Goal: Transaction & Acquisition: Purchase product/service

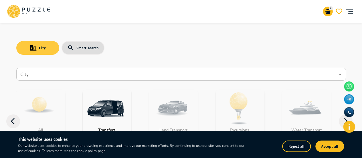
click at [45, 50] on button "City" at bounding box center [37, 48] width 43 height 14
click at [40, 74] on input "City" at bounding box center [177, 74] width 316 height 11
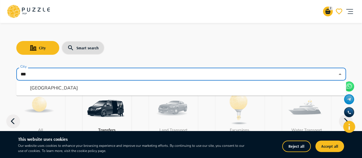
click at [76, 85] on li "Abu Dhabi" at bounding box center [181, 88] width 330 height 10
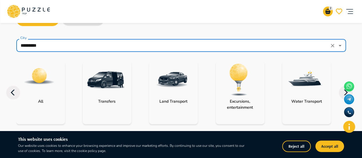
scroll to position [86, 0]
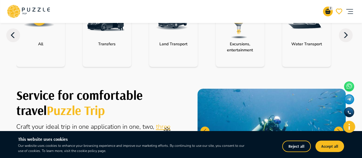
type input "*********"
click at [347, 37] on icon at bounding box center [346, 35] width 14 height 14
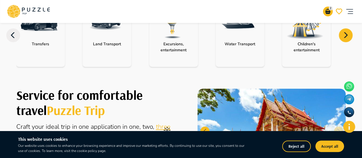
click at [350, 36] on icon at bounding box center [346, 35] width 14 height 14
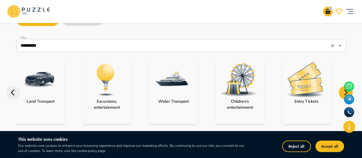
scroll to position [29, 0]
click at [305, 71] on img "category-entry_tickets" at bounding box center [305, 79] width 37 height 35
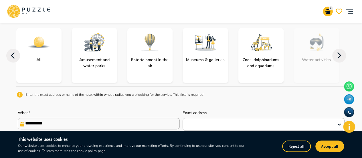
scroll to position [115, 0]
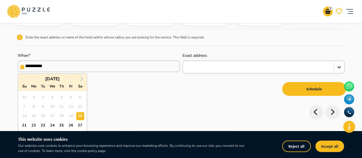
click at [146, 67] on input "**********" at bounding box center [99, 65] width 162 height 11
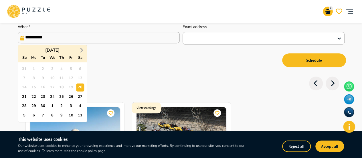
click at [81, 50] on span "Next Month" at bounding box center [81, 50] width 0 height 7
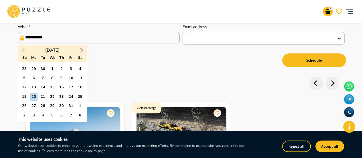
click at [81, 50] on span "Next Month" at bounding box center [81, 50] width 0 height 7
click at [44, 89] on div "11" at bounding box center [43, 87] width 8 height 8
type input "**********"
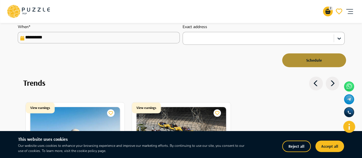
click at [314, 57] on button "Schedule" at bounding box center [314, 60] width 64 height 14
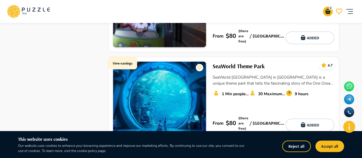
scroll to position [659, 0]
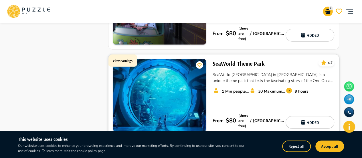
click at [278, 75] on div "SeaWorld Theme Park 4.7 SeaWorld Yas Island in Abu Dhabi is a unique theme park…" at bounding box center [274, 95] width 122 height 73
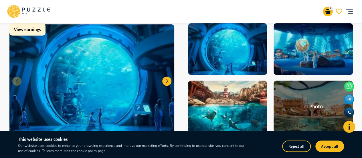
scroll to position [86, 0]
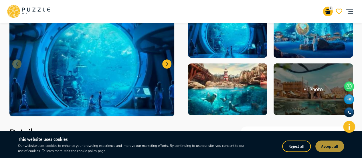
click at [336, 143] on button "Accept all" at bounding box center [330, 145] width 29 height 11
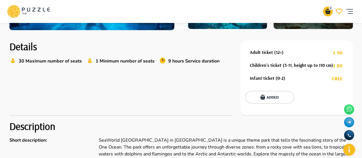
scroll to position [143, 0]
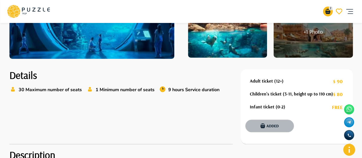
click at [277, 129] on button "Added" at bounding box center [269, 125] width 49 height 13
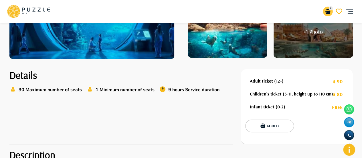
click at [329, 11] on icon "go-to-basket-submit-button" at bounding box center [327, 11] width 5 height 5
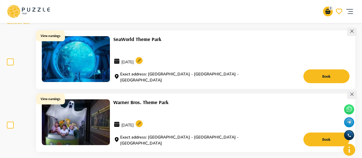
scroll to position [57, 0]
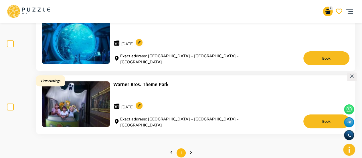
click at [145, 48] on icon at bounding box center [139, 43] width 11 height 11
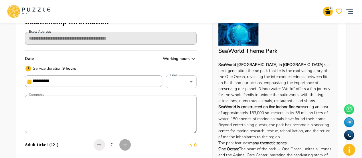
click at [149, 46] on div "**********" at bounding box center [111, 126] width 172 height 219
type input "*****"
click at [147, 80] on input "**********" at bounding box center [93, 80] width 137 height 11
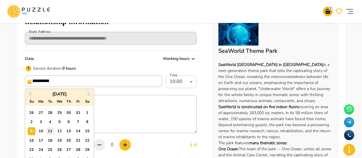
click at [51, 131] on div "11" at bounding box center [50, 131] width 8 height 8
type input "**********"
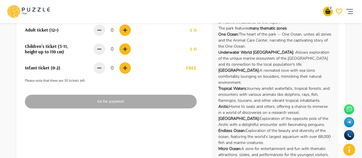
scroll to position [143, 0]
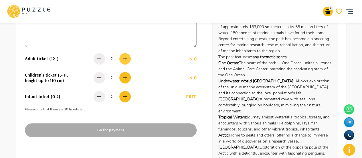
click at [125, 55] on button "button" at bounding box center [124, 58] width 11 height 11
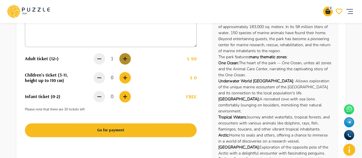
click at [125, 55] on button "button" at bounding box center [124, 58] width 11 height 11
click at [125, 80] on icon "button" at bounding box center [125, 77] width 7 height 7
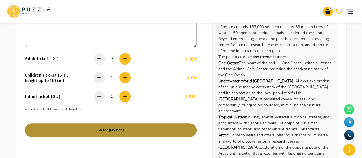
click at [138, 129] on button "Go for payment" at bounding box center [111, 130] width 172 height 14
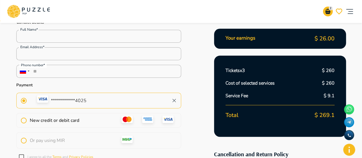
scroll to position [86, 0]
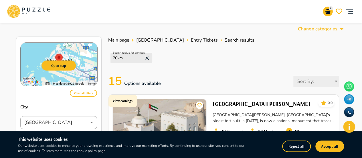
click at [114, 40] on span "Main page" at bounding box center [118, 40] width 21 height 6
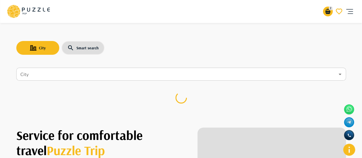
click at [67, 76] on input "City" at bounding box center [177, 74] width 316 height 11
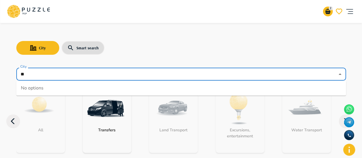
type input "*"
click at [50, 88] on li "Dubai" at bounding box center [181, 88] width 330 height 10
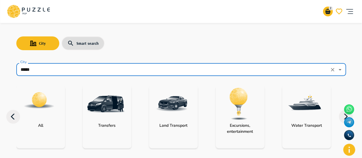
scroll to position [57, 0]
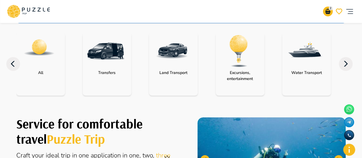
type input "*****"
click at [344, 66] on icon at bounding box center [346, 64] width 14 height 14
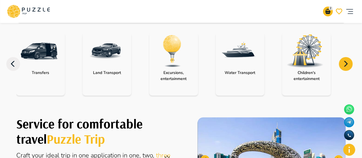
click at [344, 66] on icon at bounding box center [346, 64] width 14 height 14
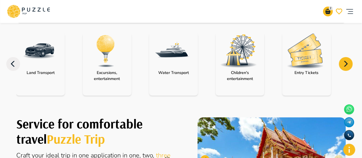
click at [318, 66] on img "category-entry_tickets" at bounding box center [305, 50] width 37 height 35
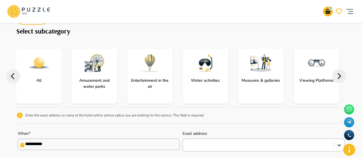
scroll to position [57, 0]
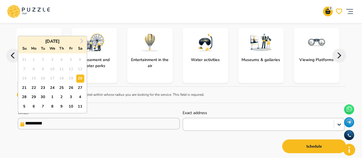
click at [156, 118] on input "**********" at bounding box center [99, 123] width 162 height 11
click at [83, 40] on button "Next Month" at bounding box center [81, 41] width 9 height 9
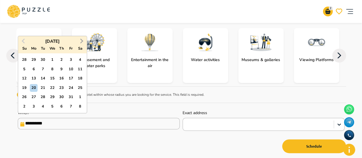
click at [83, 40] on button "Next Month" at bounding box center [81, 41] width 9 height 9
drag, startPoint x: 81, startPoint y: 68, endPoint x: 105, endPoint y: 79, distance: 26.0
click at [81, 67] on div "8" at bounding box center [80, 69] width 8 height 8
type input "**********"
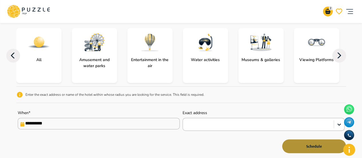
click at [310, 145] on button "Schedule" at bounding box center [314, 146] width 64 height 14
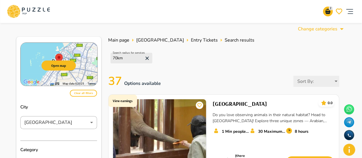
scroll to position [29, 0]
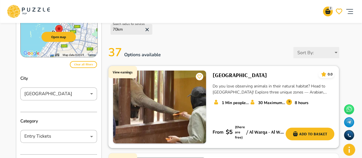
click at [235, 112] on div "1 Min people count*" at bounding box center [231, 107] width 36 height 17
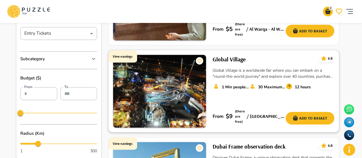
scroll to position [143, 0]
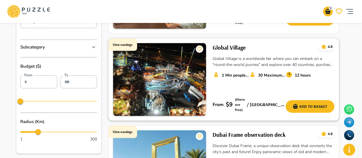
drag, startPoint x: 218, startPoint y: 48, endPoint x: 325, endPoint y: 73, distance: 109.8
click at [325, 73] on div "1 Min people count* 30 Maximum number of seats 12 hours" at bounding box center [274, 79] width 122 height 17
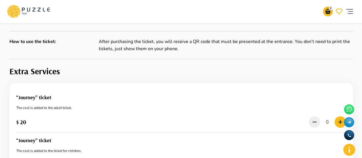
scroll to position [487, 0]
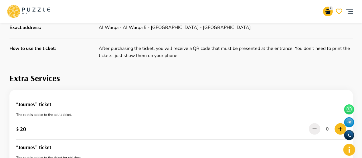
click at [39, 100] on h6 "“Journey” ticket" at bounding box center [181, 104] width 330 height 8
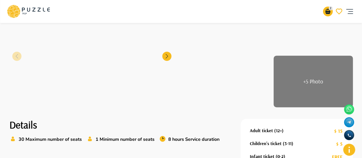
scroll to position [86, 0]
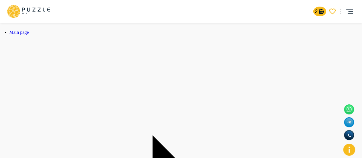
drag, startPoint x: 61, startPoint y: 51, endPoint x: 8, endPoint y: 55, distance: 53.1
copy h1 "Global Village"
